Goal: Communication & Community: Connect with others

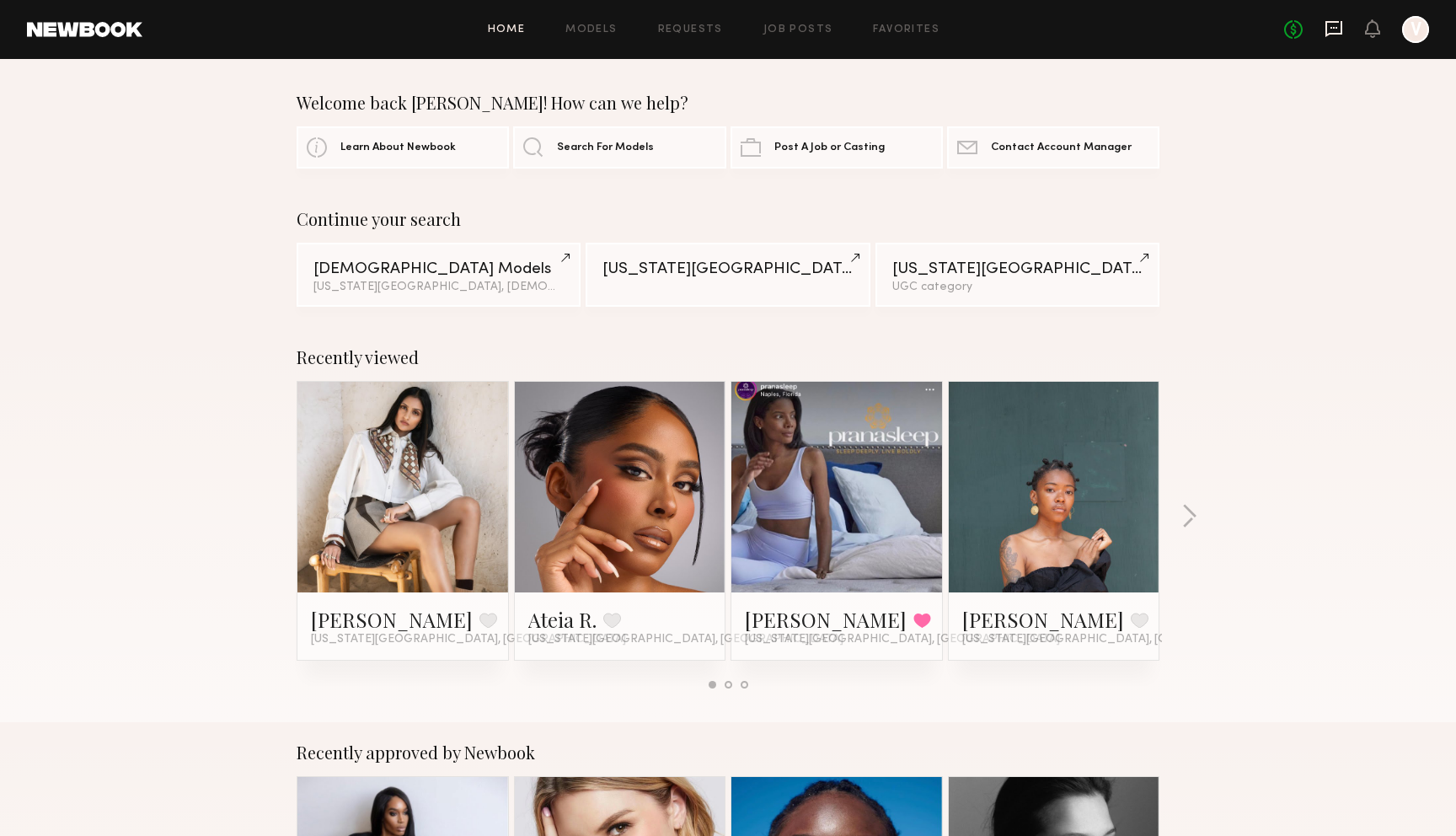
click at [1337, 30] on icon at bounding box center [1333, 28] width 18 height 18
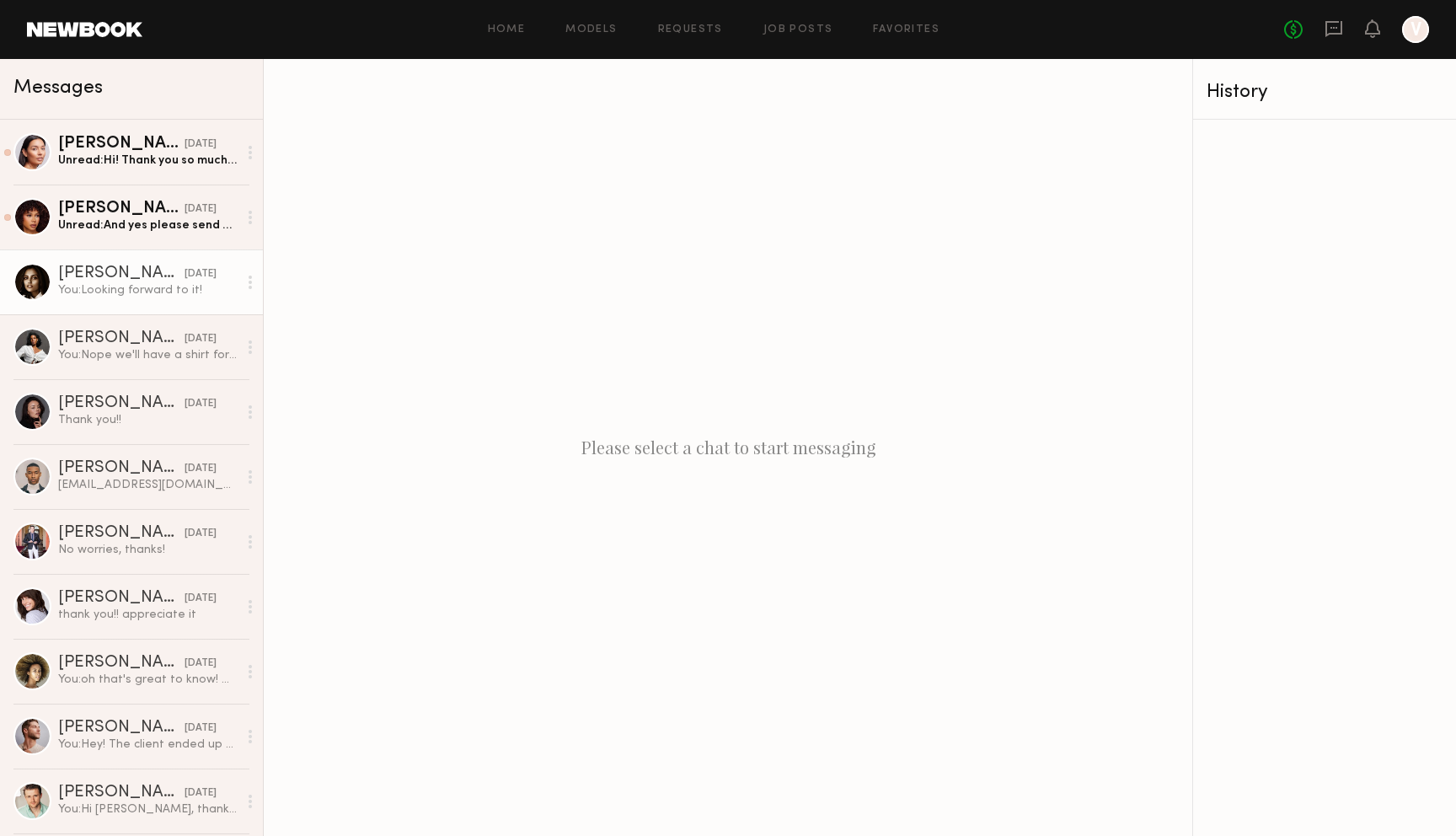
click at [179, 298] on link "[PERSON_NAME] [DATE] You: Looking forward to it!" at bounding box center [131, 281] width 262 height 65
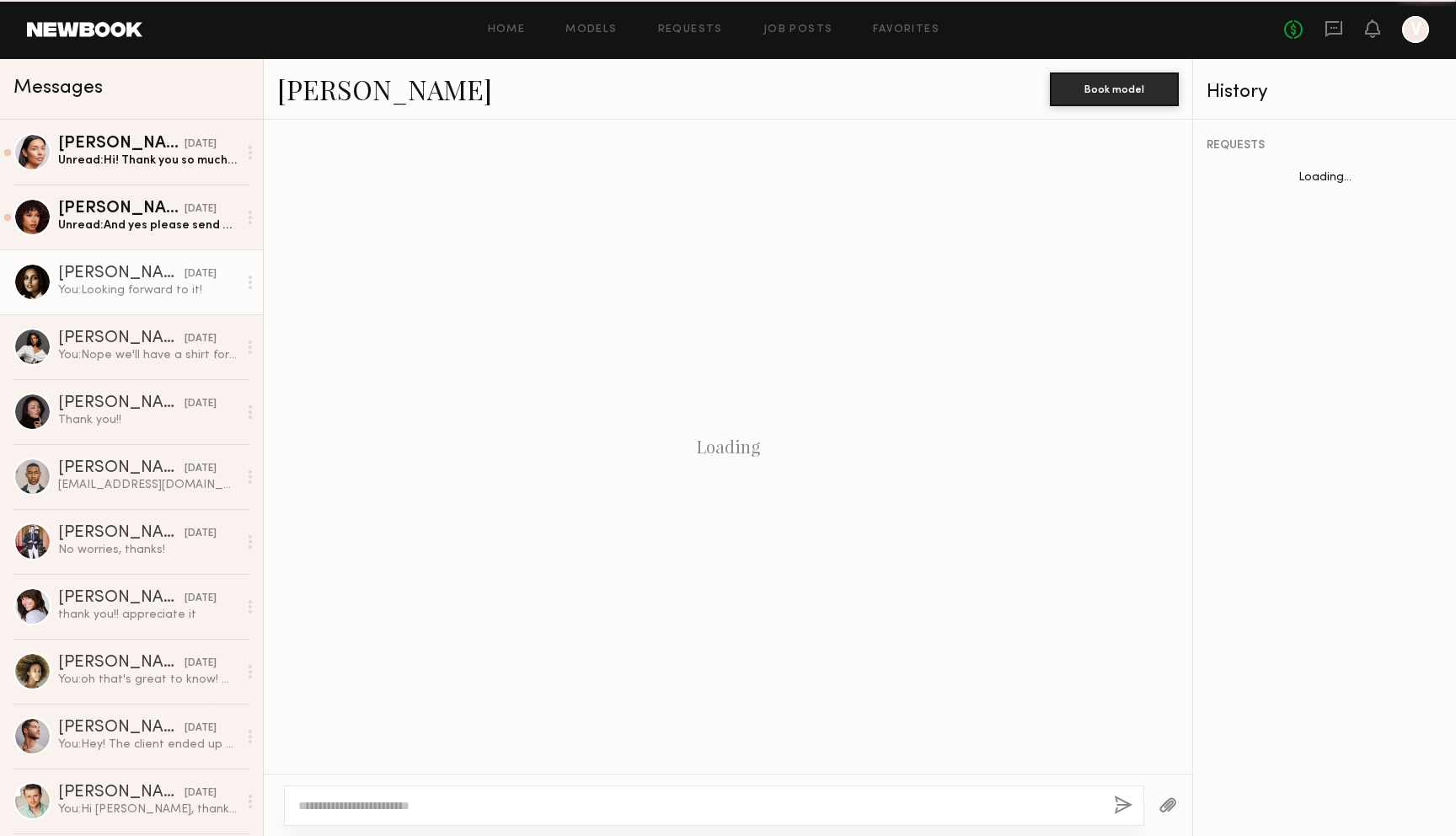
scroll to position [1041, 0]
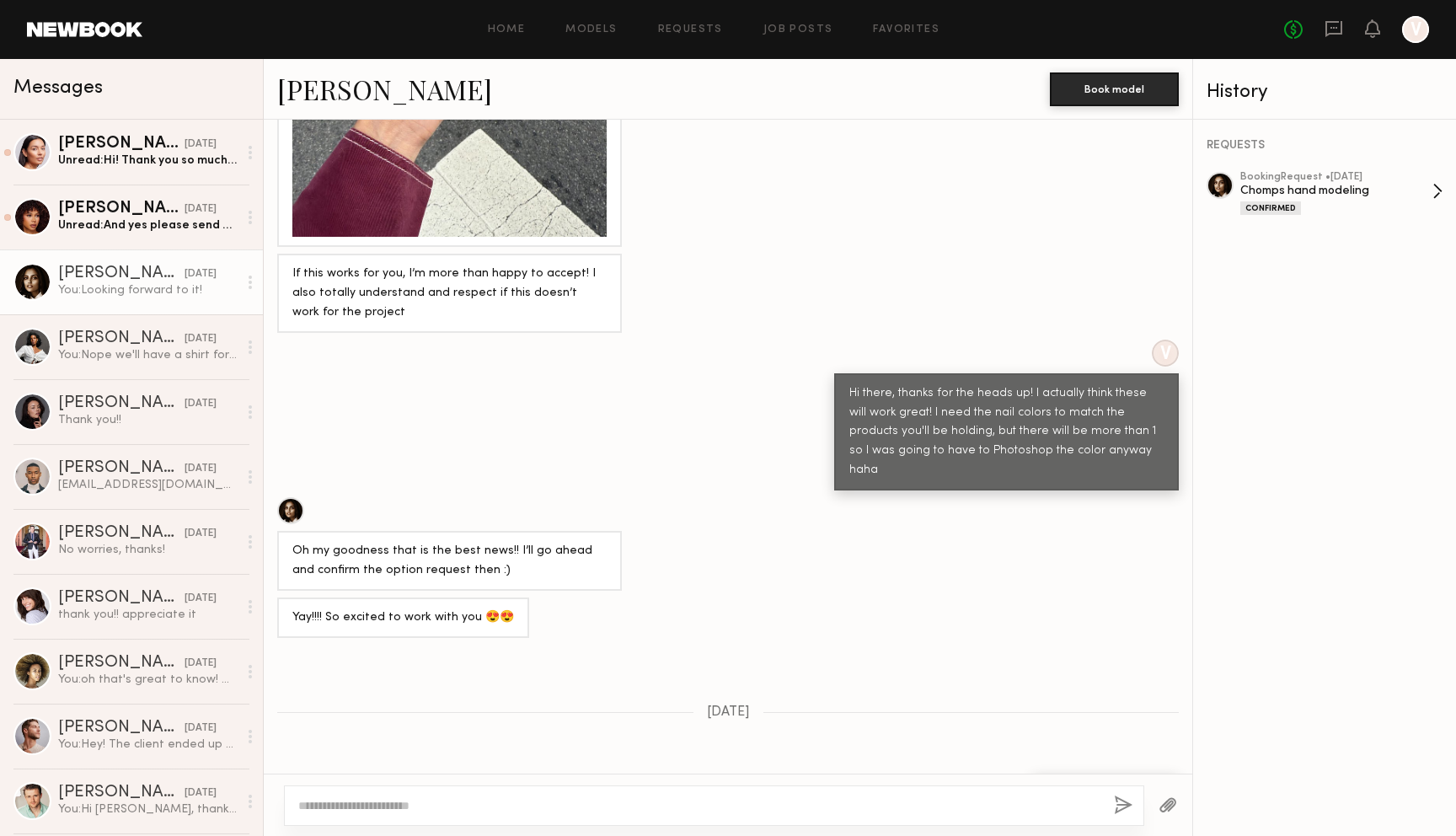
click at [1382, 189] on div "Chomps hand modeling" at bounding box center [1335, 190] width 192 height 16
click at [124, 358] on div "You: Nope we'll have a shirt for you!" at bounding box center [148, 355] width 179 height 16
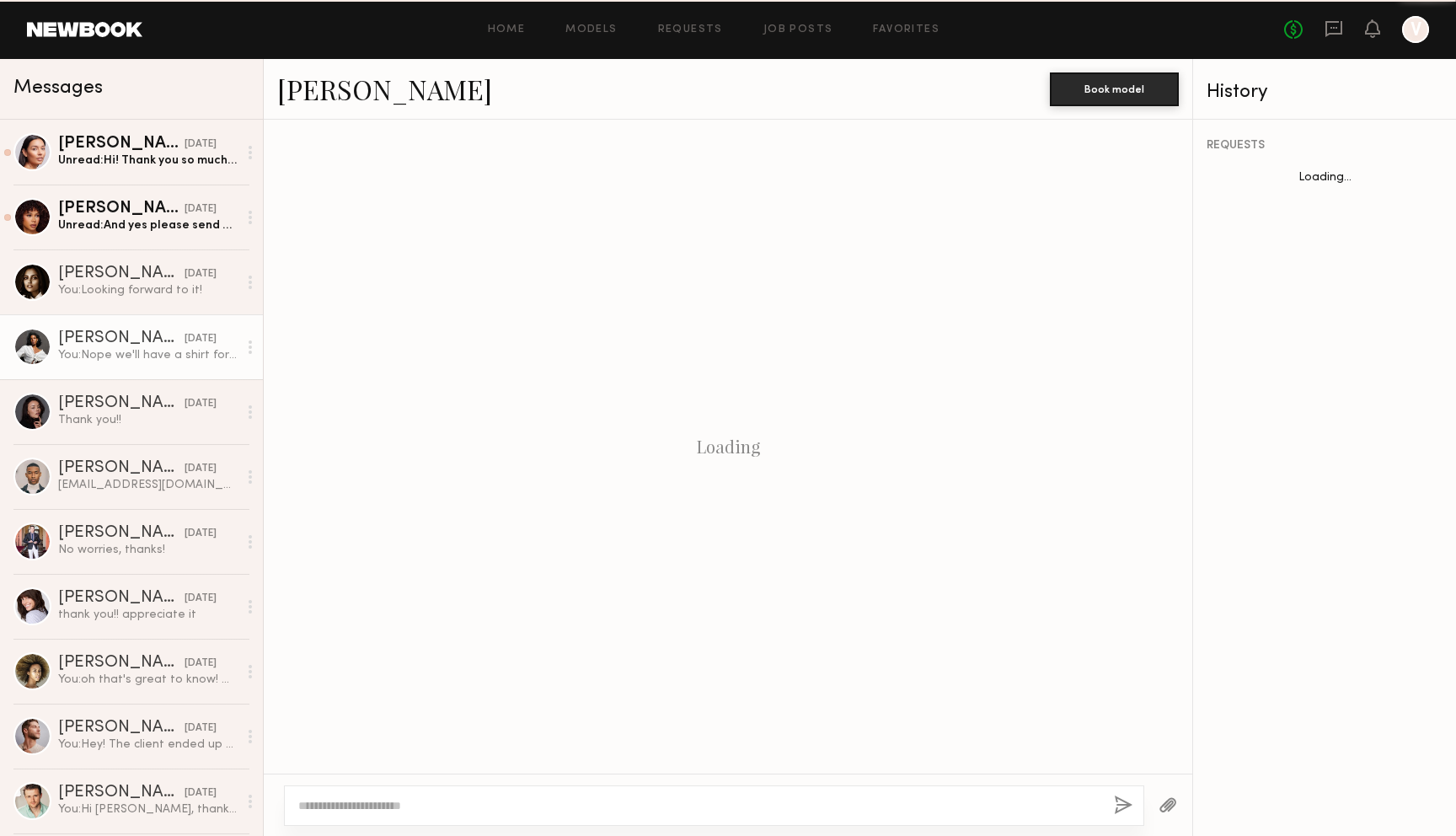
scroll to position [1727, 0]
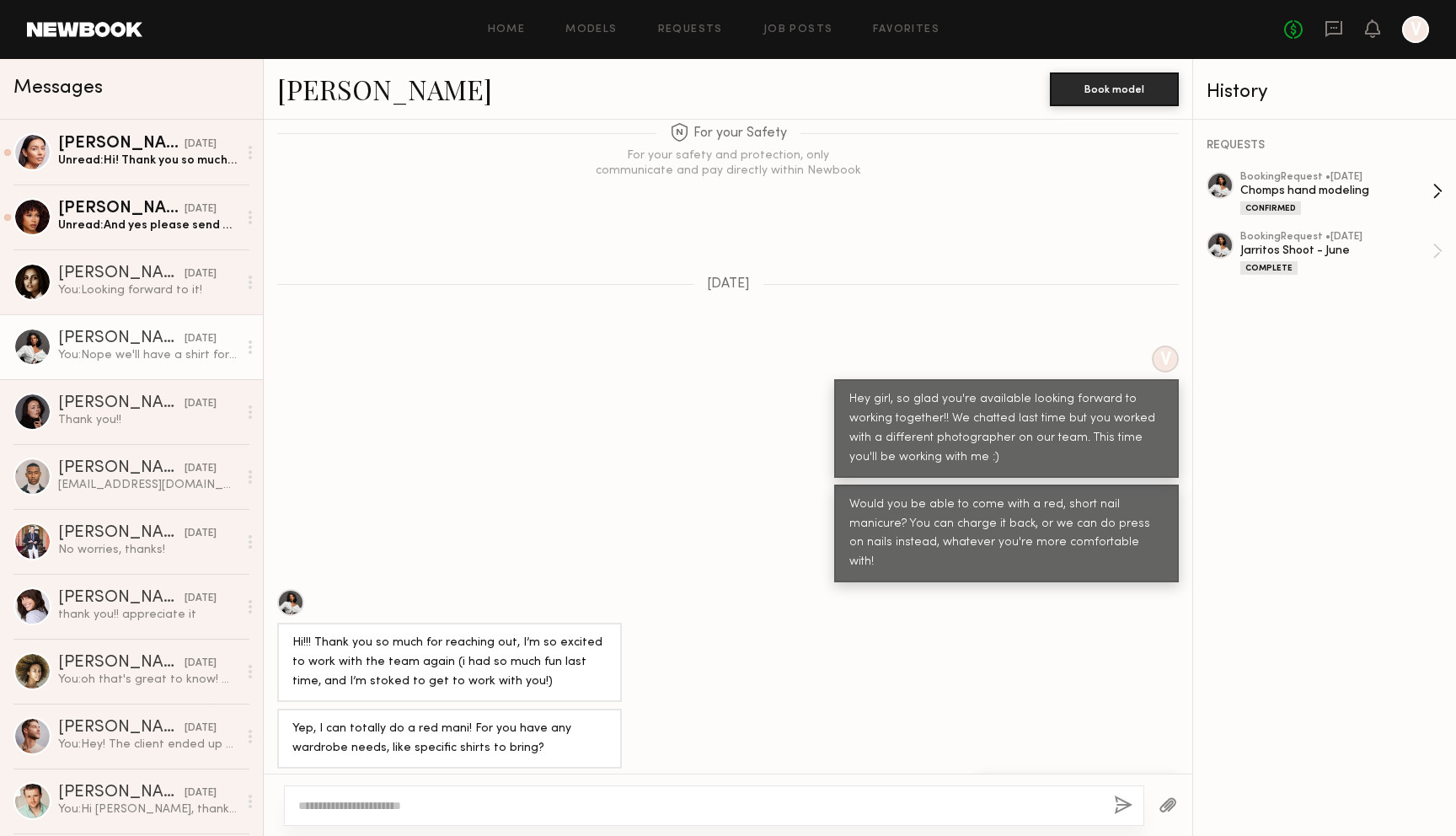
click at [1387, 190] on div "Chomps hand modeling" at bounding box center [1335, 190] width 192 height 16
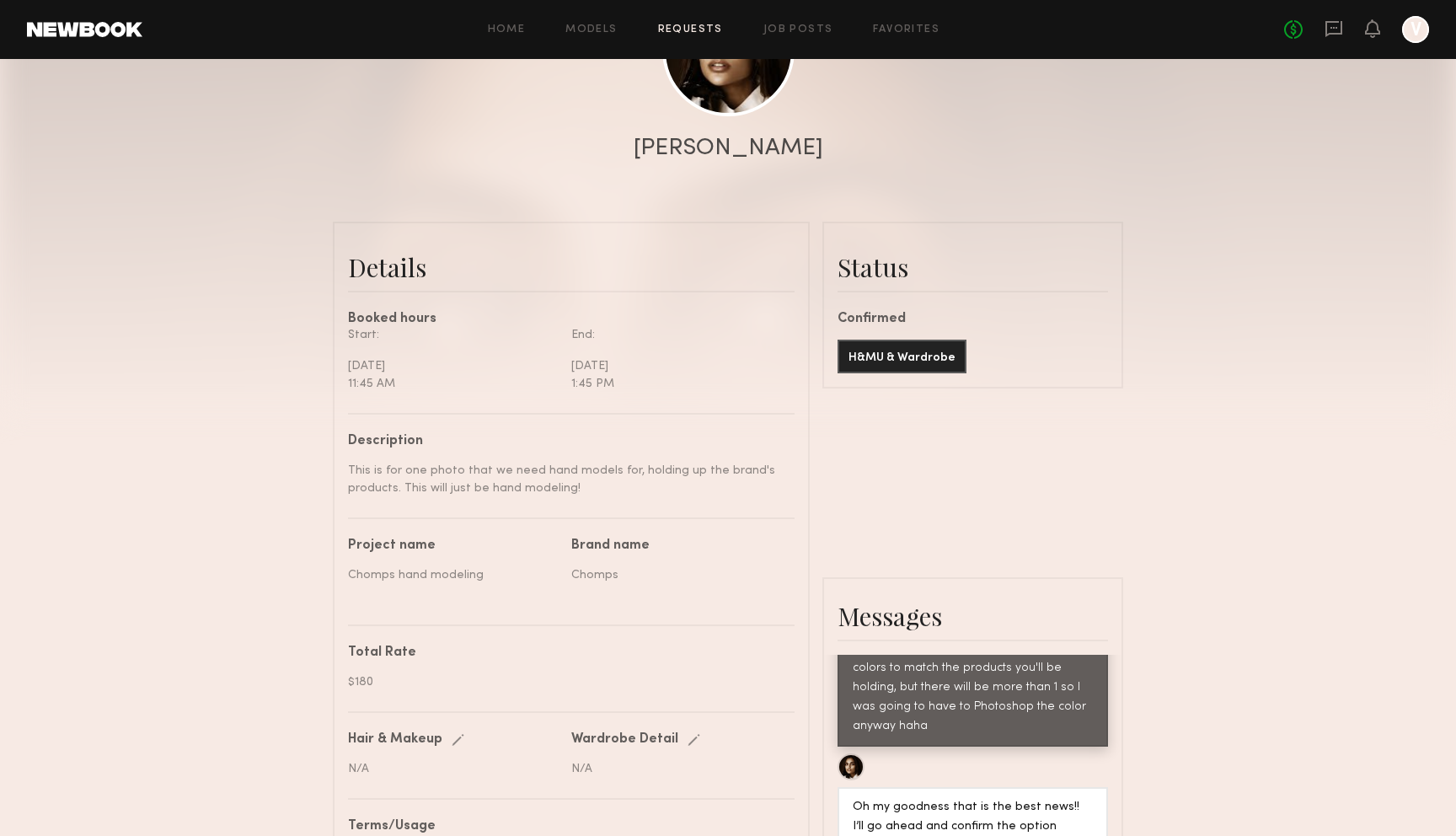
scroll to position [281, 0]
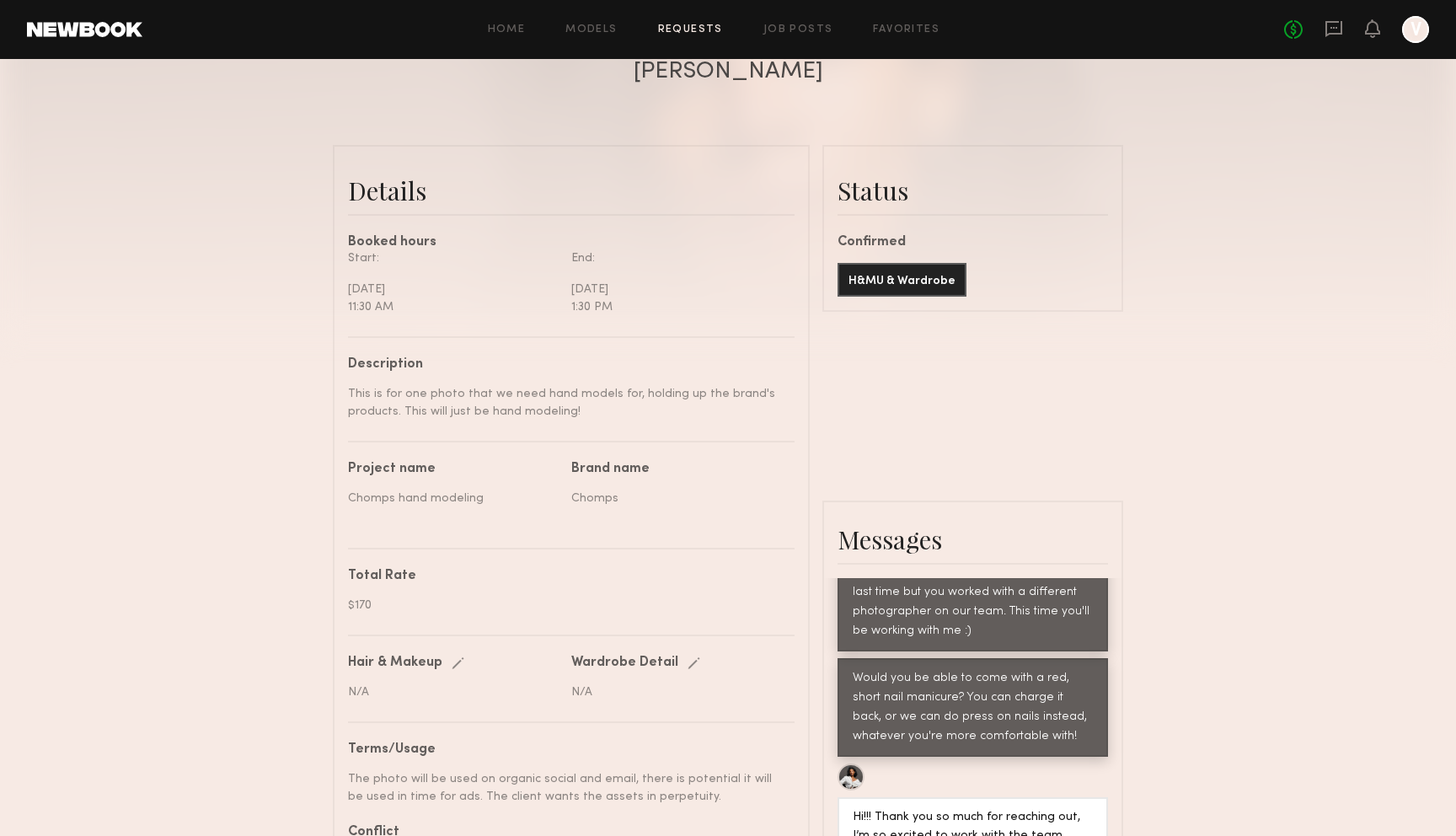
scroll to position [229, 0]
